Goal: Information Seeking & Learning: Compare options

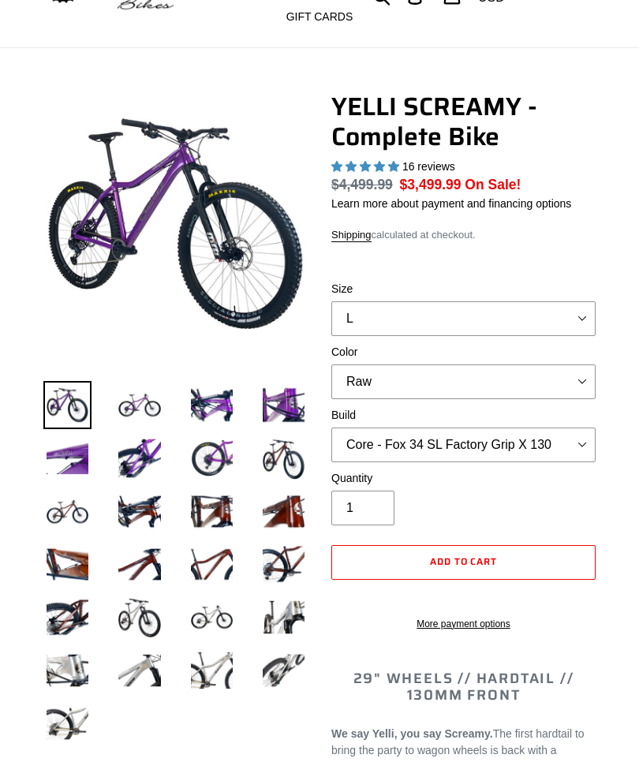
scroll to position [91, 0]
select select "highest-rating"
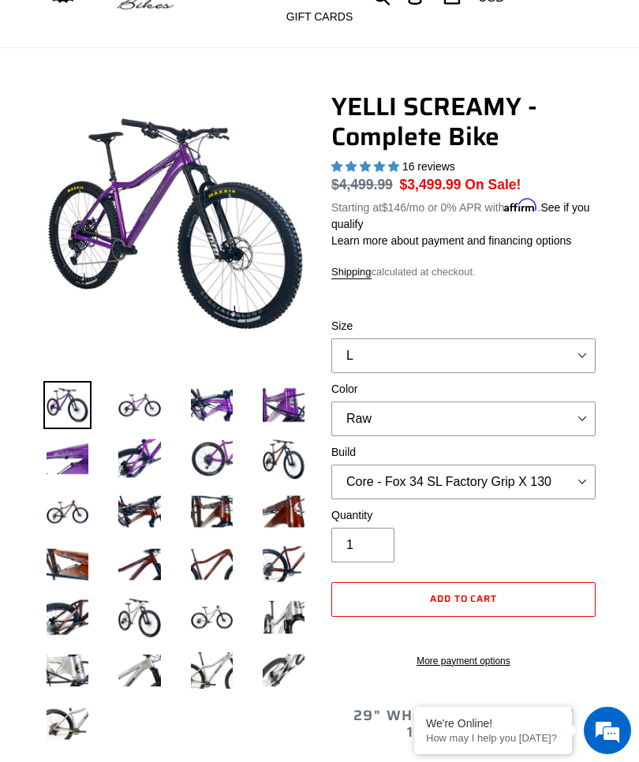
click at [155, 557] on img at bounding box center [139, 564] width 48 height 48
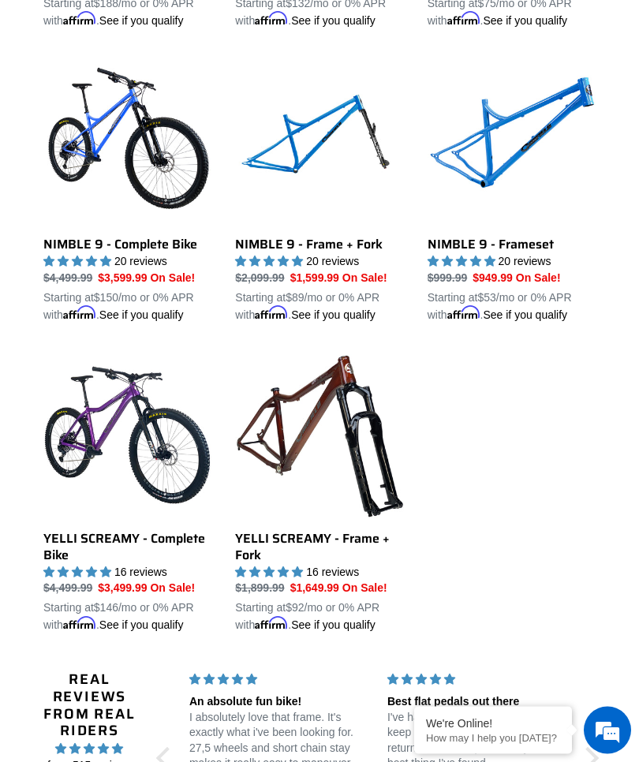
scroll to position [1971, 0]
click at [114, 543] on link "YELLI SCREAMY - Complete Bike" at bounding box center [127, 492] width 168 height 283
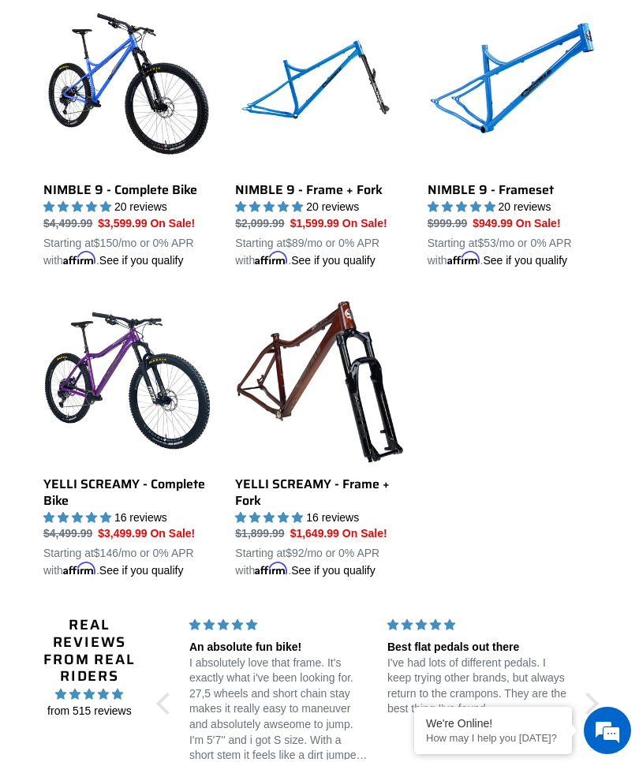
click at [339, 445] on link "YELLI SCREAMY - Frame + Fork" at bounding box center [319, 437] width 168 height 283
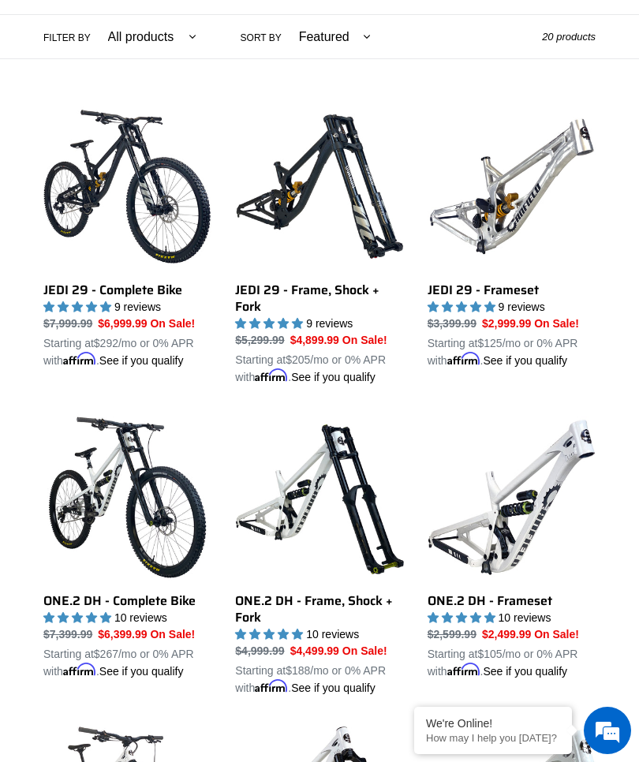
scroll to position [387, 0]
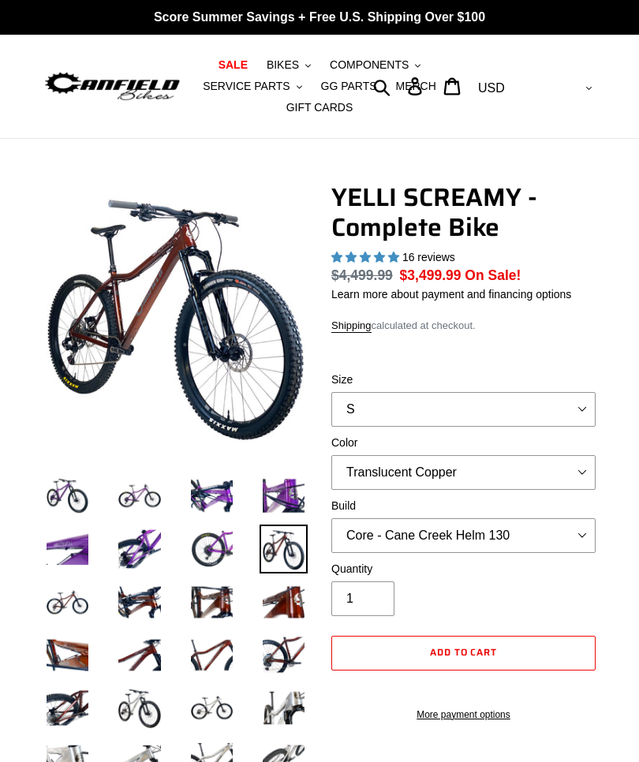
select select "highest-rating"
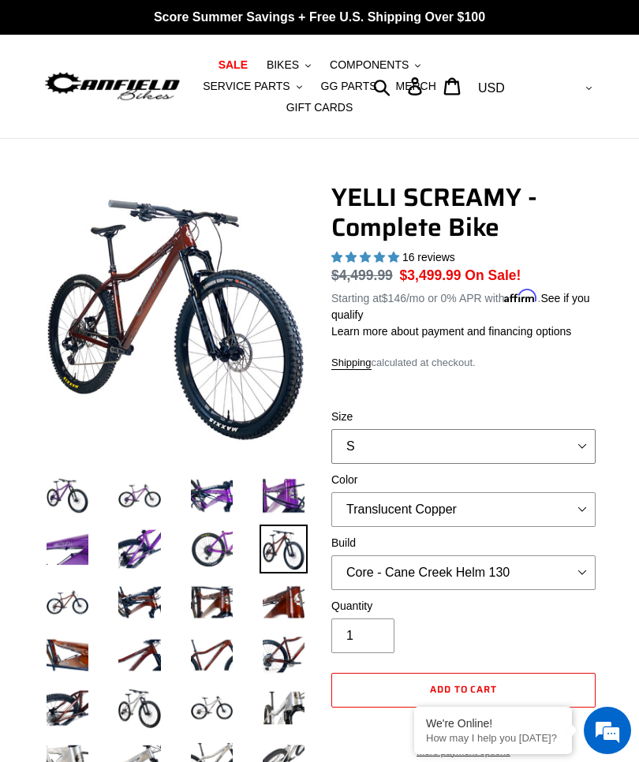
click at [574, 446] on select "S M L XL" at bounding box center [463, 446] width 264 height 35
select select "L"
click at [578, 506] on select "Translucent Copper Purple Haze Raw" at bounding box center [463, 509] width 264 height 35
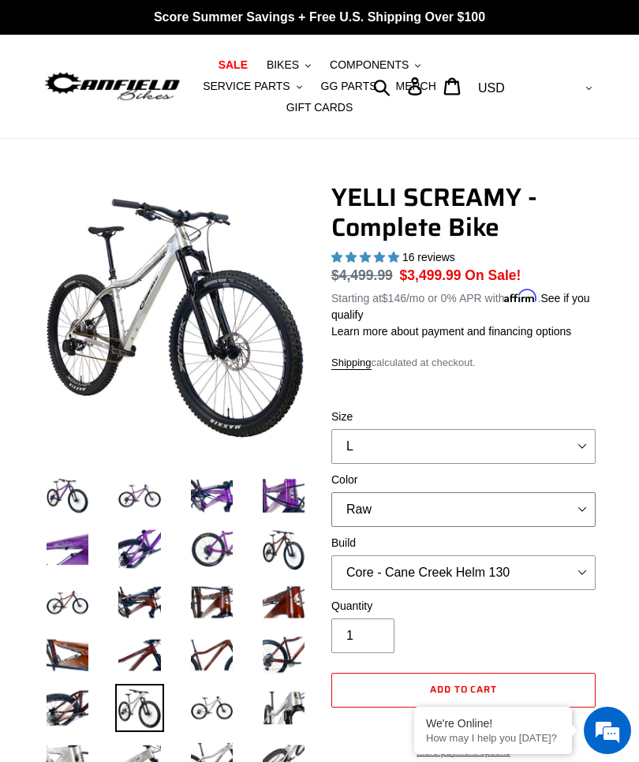
click at [569, 507] on select "Translucent Copper Purple Haze Raw" at bounding box center [463, 509] width 264 height 35
select select "Translucent Copper"
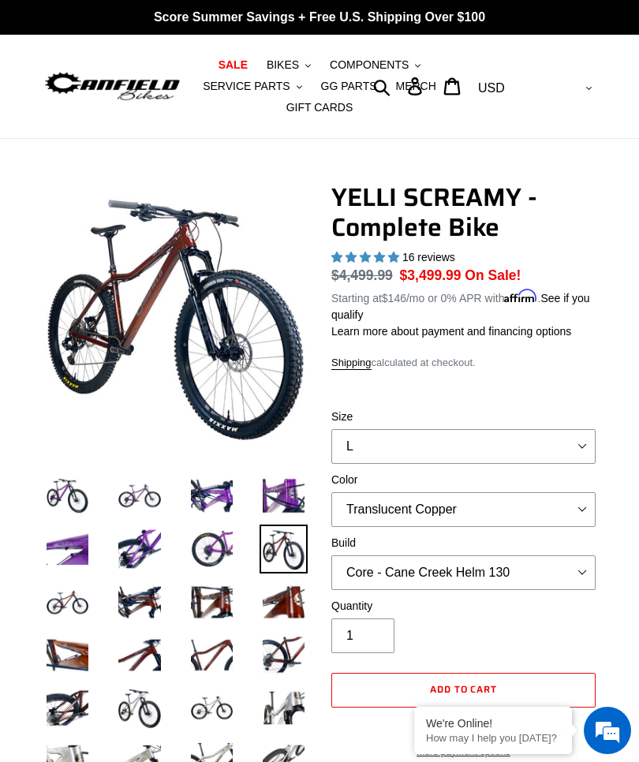
click at [208, 545] on img at bounding box center [212, 548] width 48 height 48
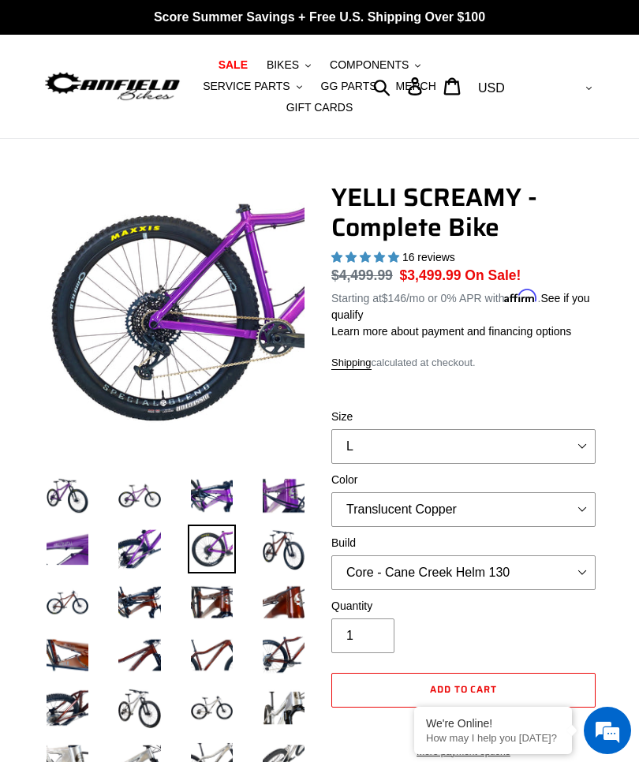
click at [69, 608] on img at bounding box center [67, 602] width 48 height 48
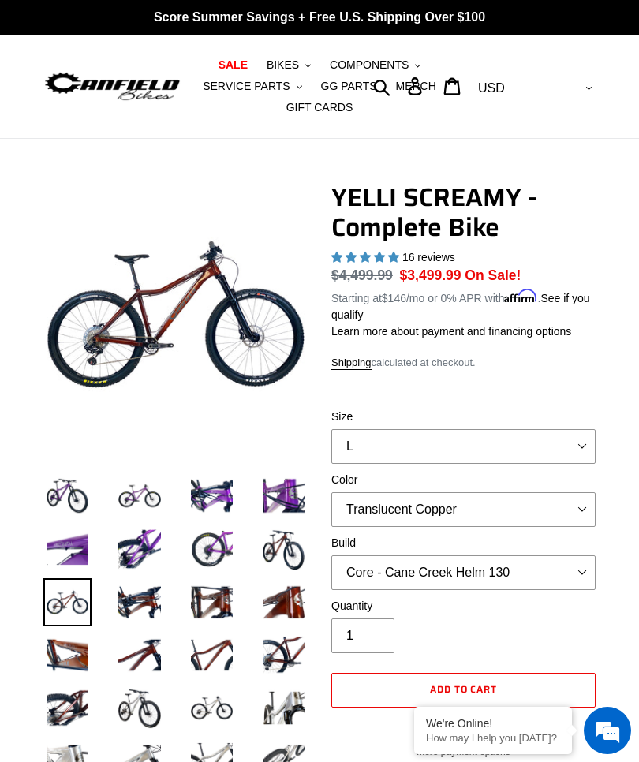
click at [142, 615] on img at bounding box center [139, 602] width 48 height 48
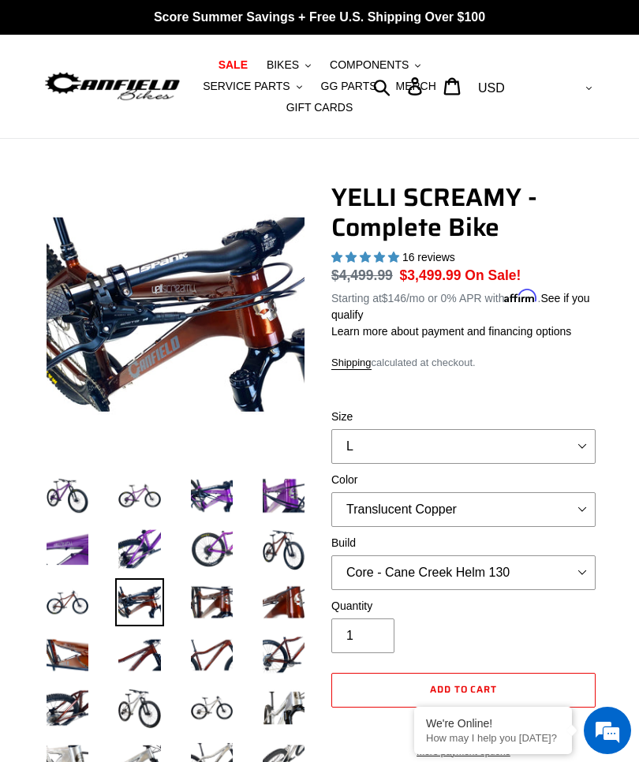
click at [207, 604] on img at bounding box center [212, 602] width 48 height 48
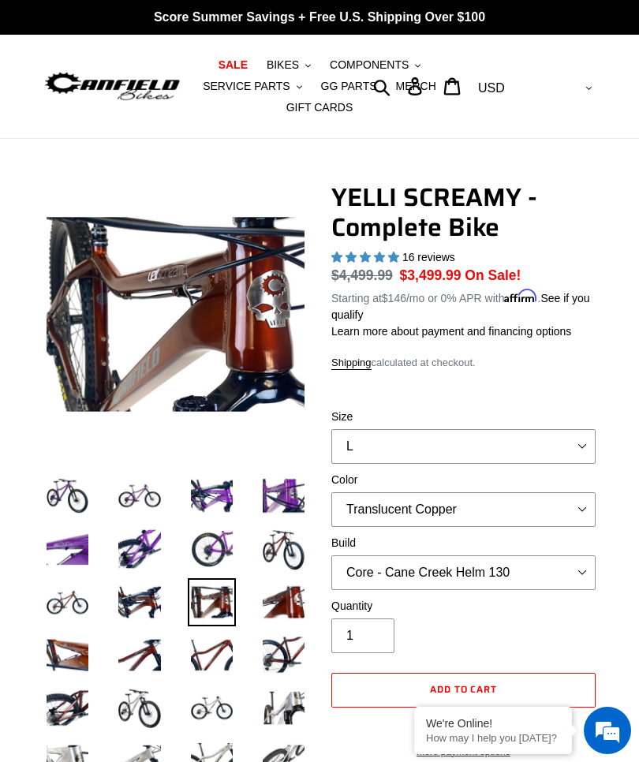
click at [278, 603] on img at bounding box center [283, 602] width 48 height 48
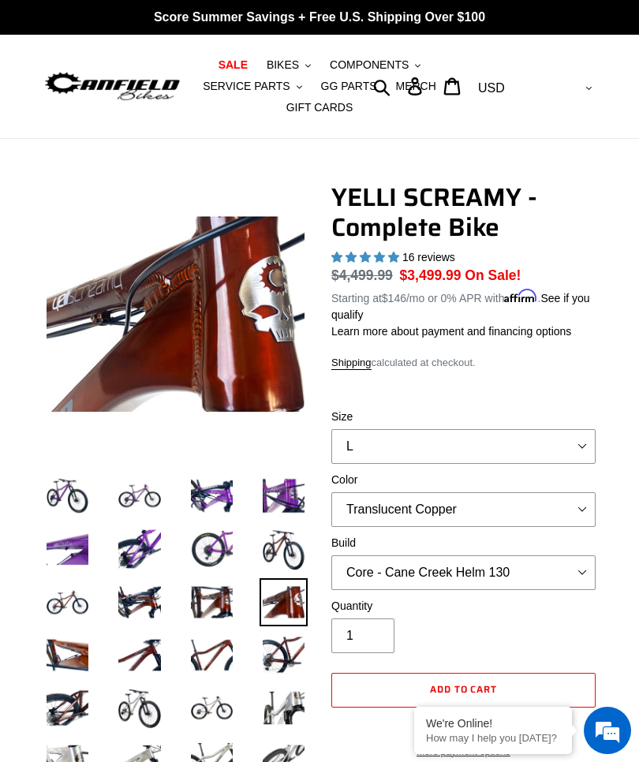
click at [66, 658] on img at bounding box center [67, 655] width 48 height 48
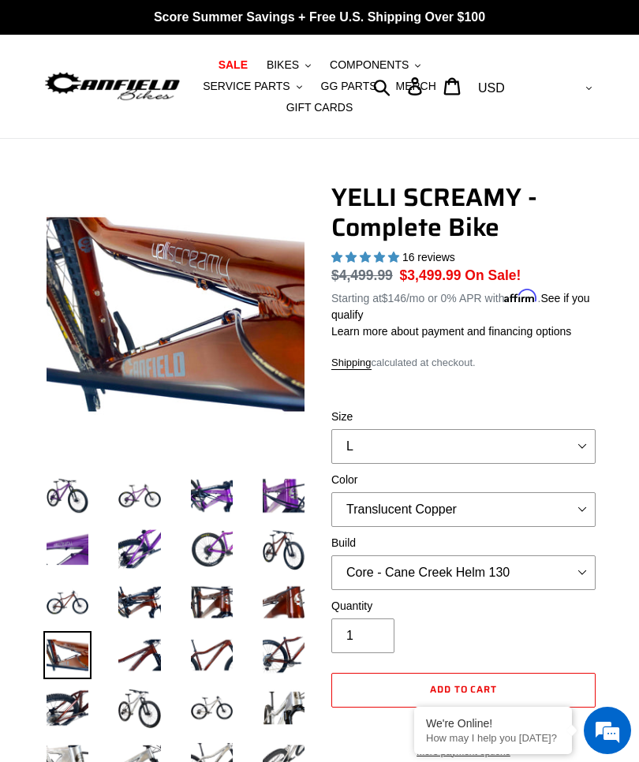
click at [148, 660] on img at bounding box center [139, 655] width 48 height 48
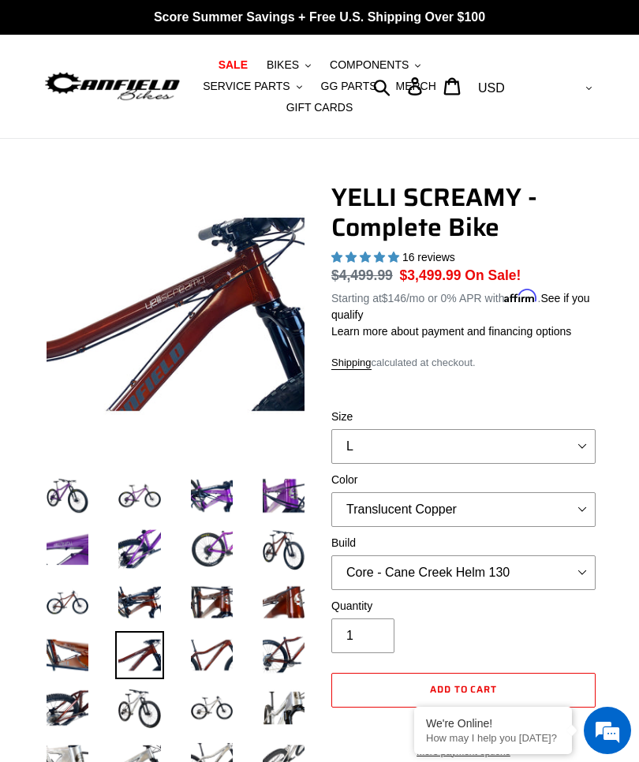
click at [207, 662] on img at bounding box center [212, 655] width 48 height 48
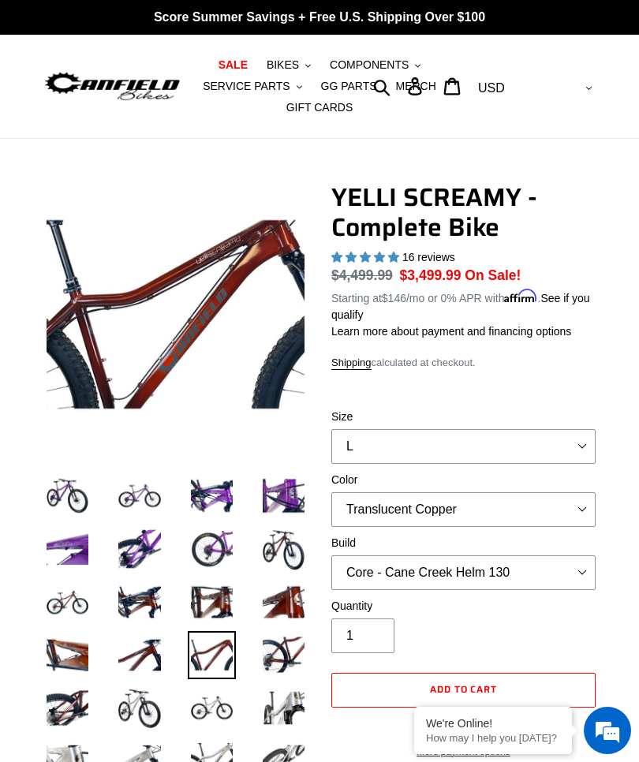
click at [285, 662] on img at bounding box center [283, 655] width 48 height 48
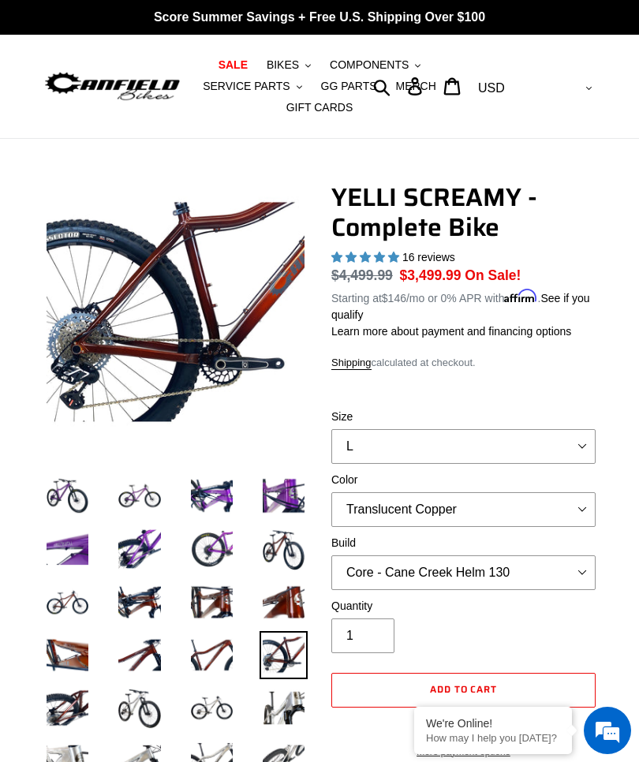
click at [73, 706] on img at bounding box center [67, 708] width 48 height 48
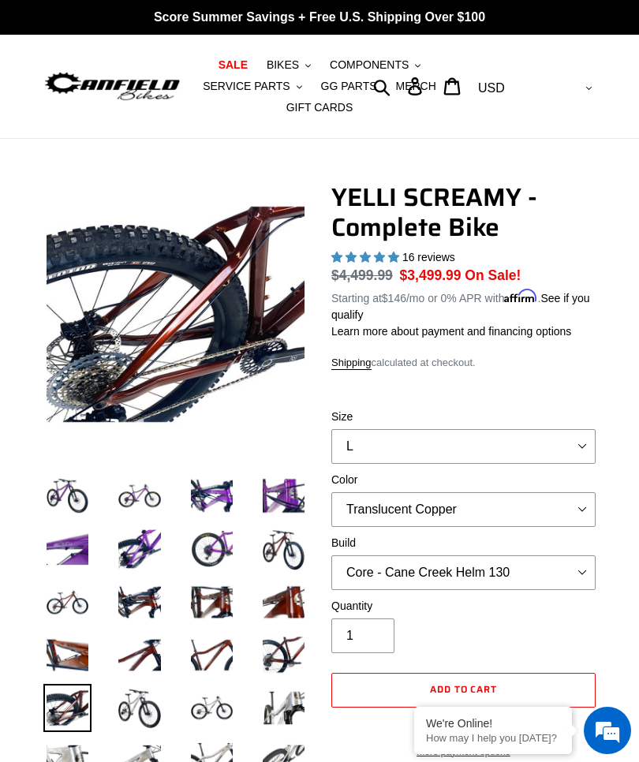
click at [137, 703] on img at bounding box center [139, 708] width 48 height 48
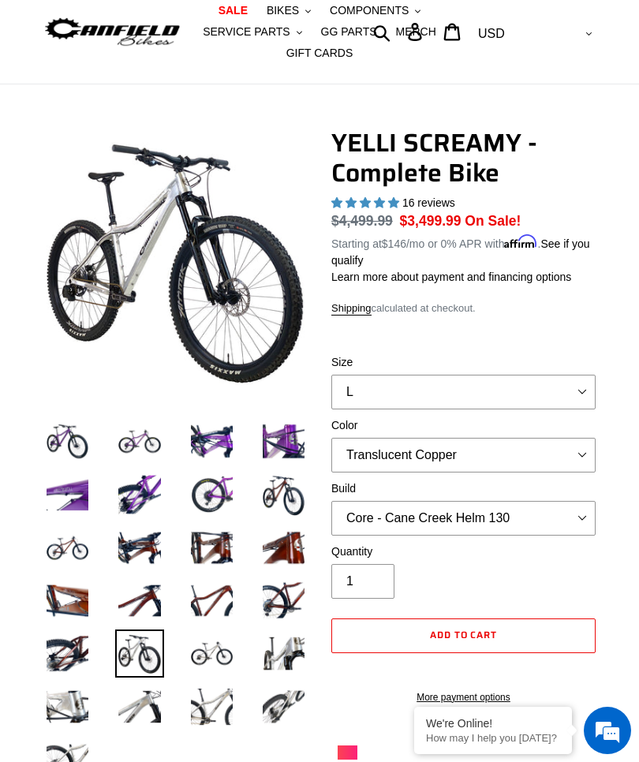
scroll to position [59, 0]
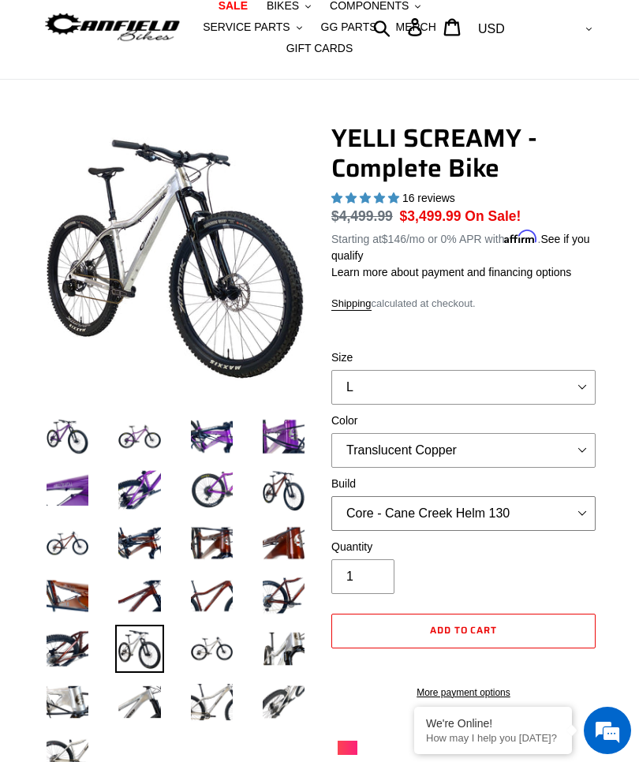
click at [582, 516] on select "Core - Cane Creek Helm 130 Pro - Cane Creek Helm 130 Core - Fox 34 SL Factory G…" at bounding box center [463, 513] width 264 height 35
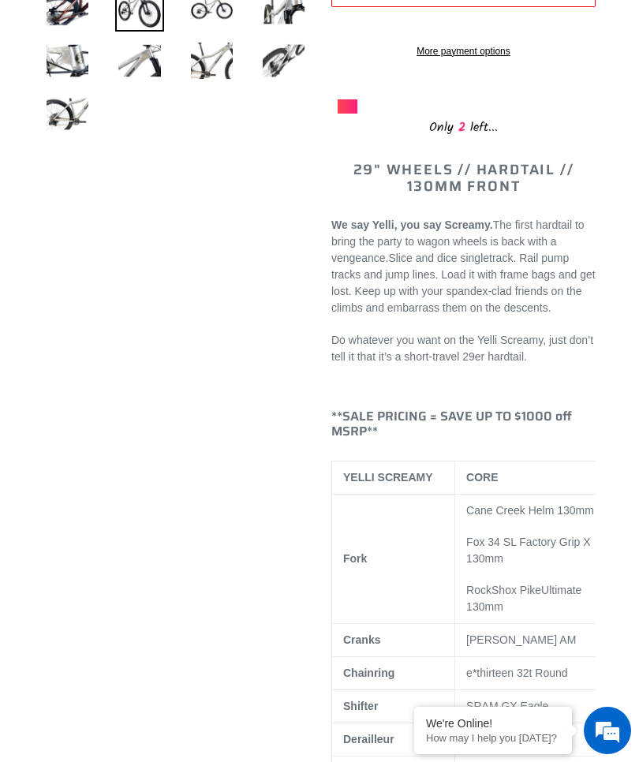
scroll to position [736, 0]
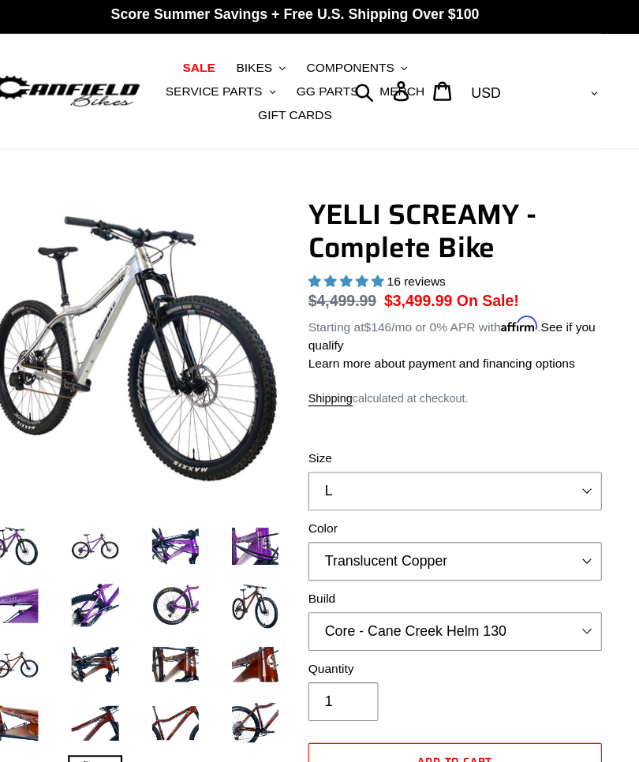
scroll to position [0, 0]
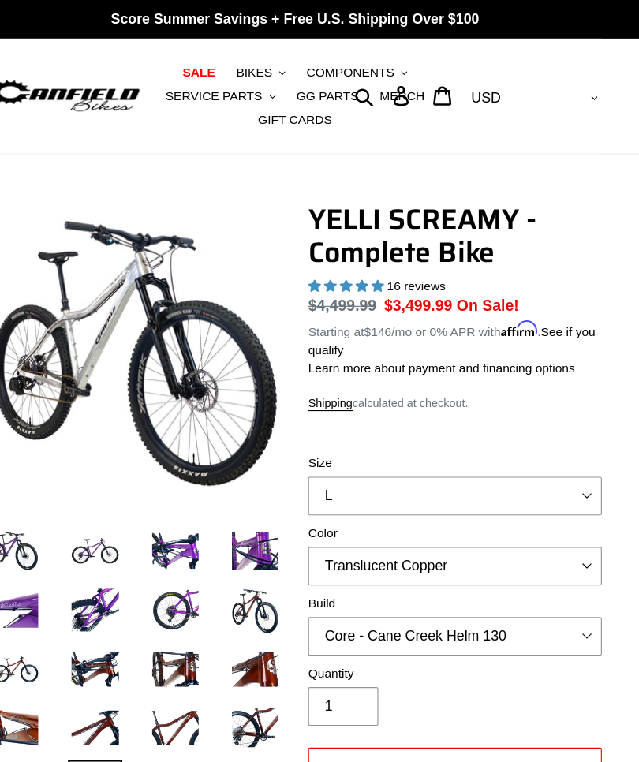
click at [415, 65] on icon ".cls-1{fill:#231f20}" at bounding box center [418, 66] width 6 height 6
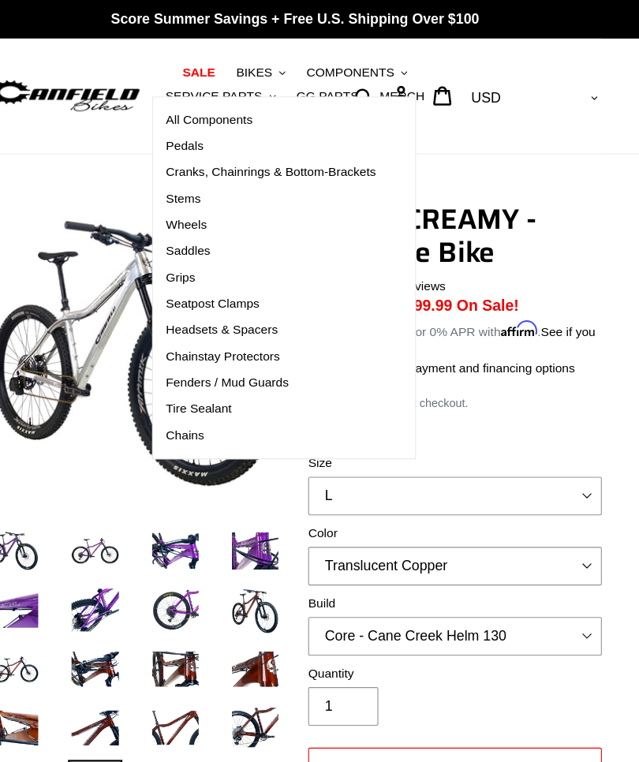
click at [337, 70] on span "COMPONENTS" at bounding box center [369, 64] width 79 height 13
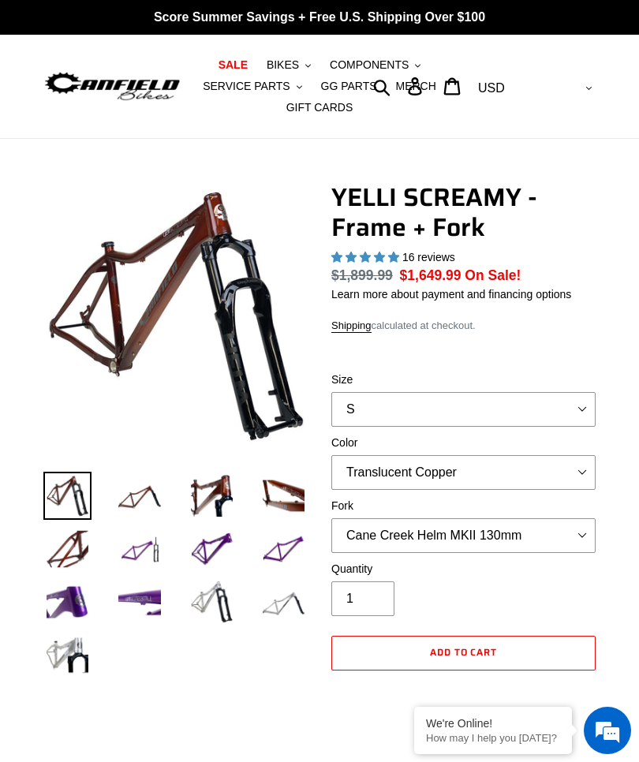
select select "highest-rating"
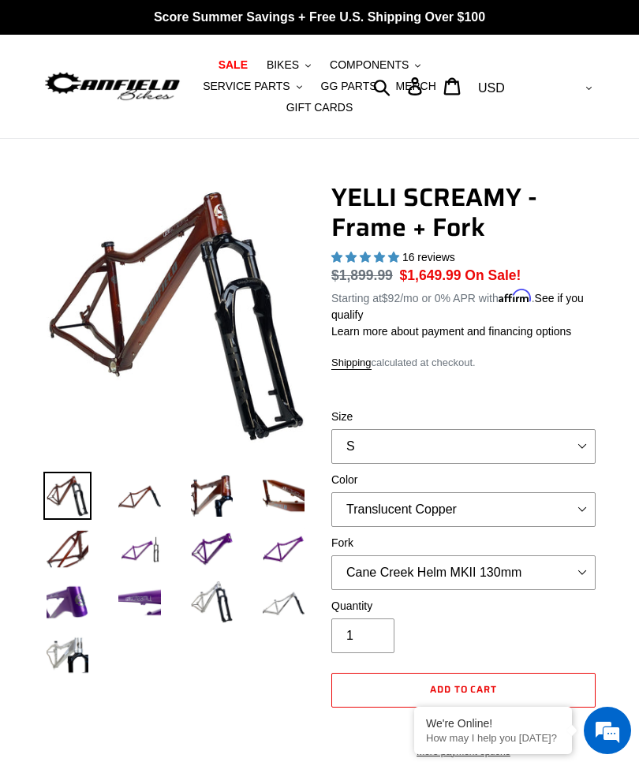
click at [571, 541] on label "Fork" at bounding box center [463, 543] width 264 height 17
click at [571, 555] on select "Cane Creek Helm MKII 130mm Fox 34 SL Factory Grip X 130mm RockShox Pike Ultimat…" at bounding box center [463, 572] width 264 height 35
click at [579, 445] on select "S M L XL" at bounding box center [463, 446] width 264 height 35
select select "L"
click at [584, 514] on select "Translucent Copper Purple Haze Raw" at bounding box center [463, 509] width 264 height 35
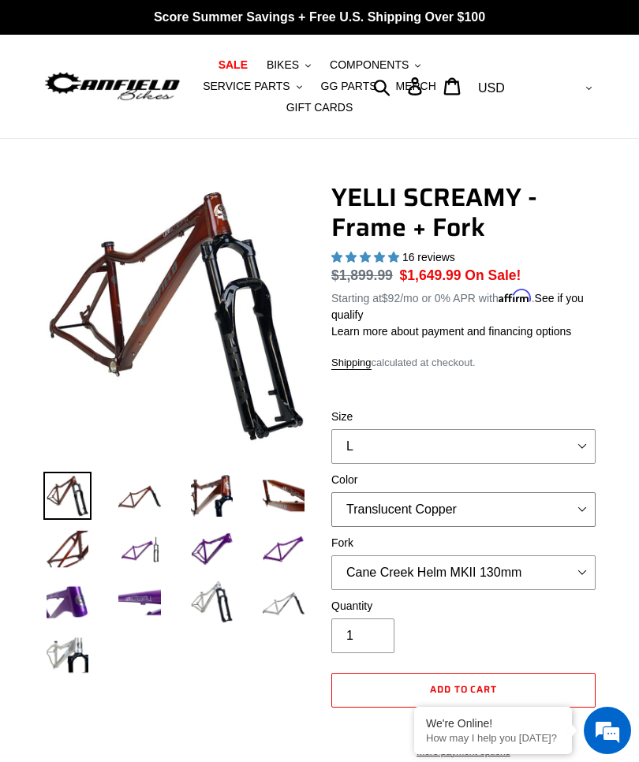
select select "Raw"
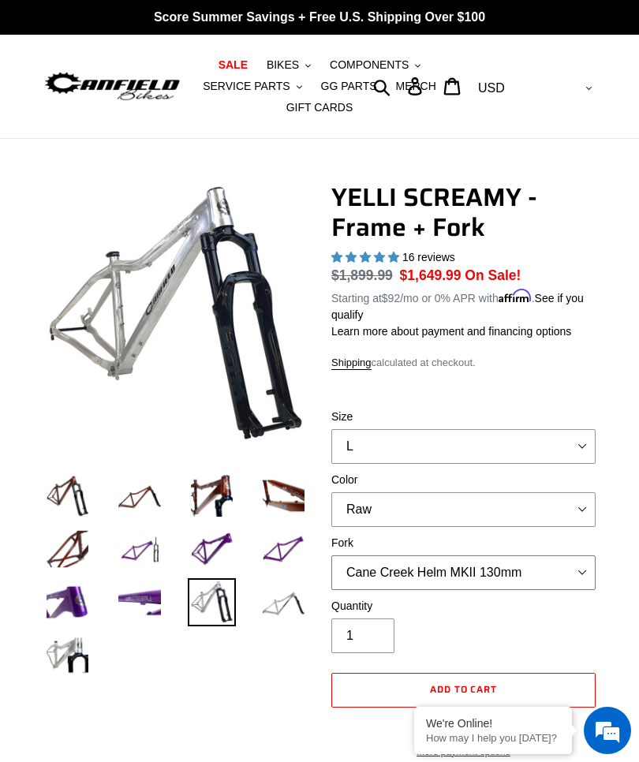
click at [561, 572] on select "Cane Creek Helm MKII 130mm Fox 34 SL Factory Grip X 130mm RockShox Pike Ultimat…" at bounding box center [463, 572] width 264 height 35
select select "Fox 34 SL Factory Grip X 130mm"
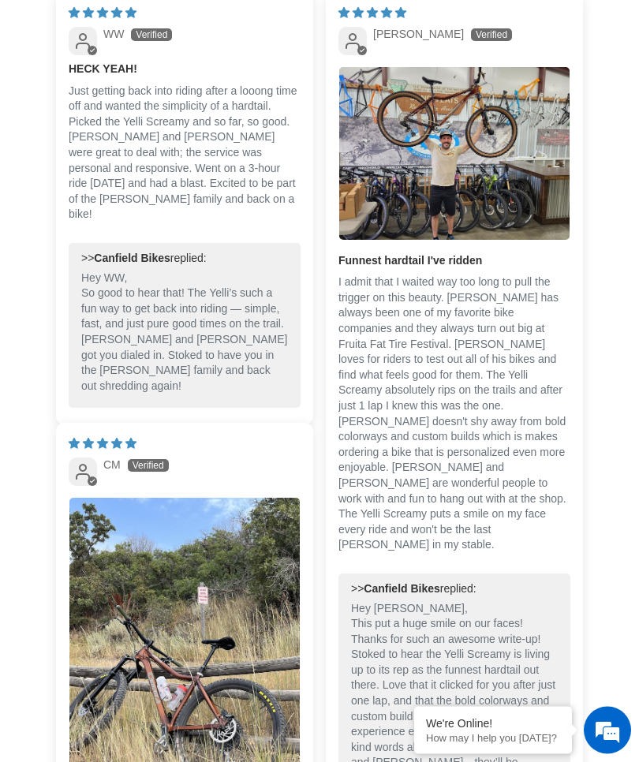
scroll to position [3045, 0]
